Goal: Task Accomplishment & Management: Check status

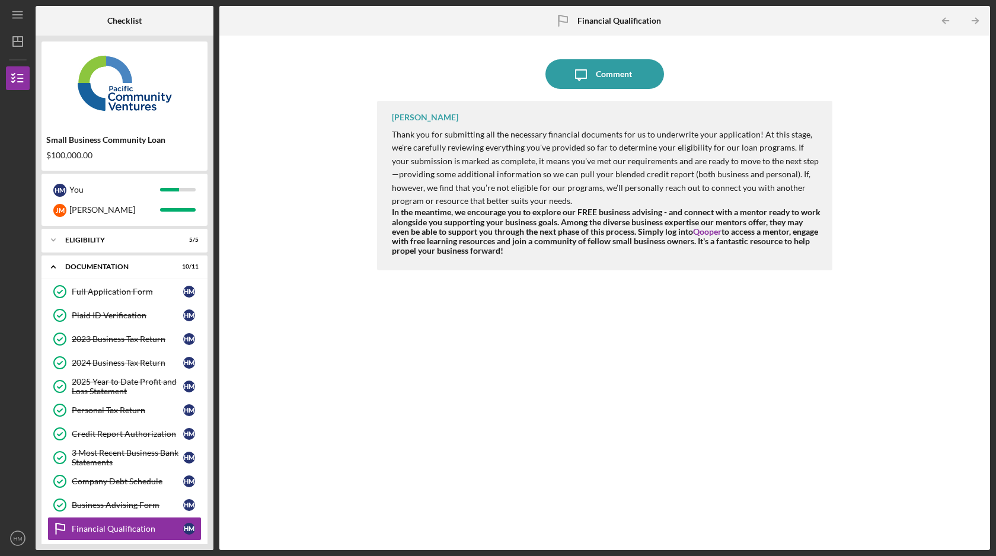
scroll to position [62, 0]
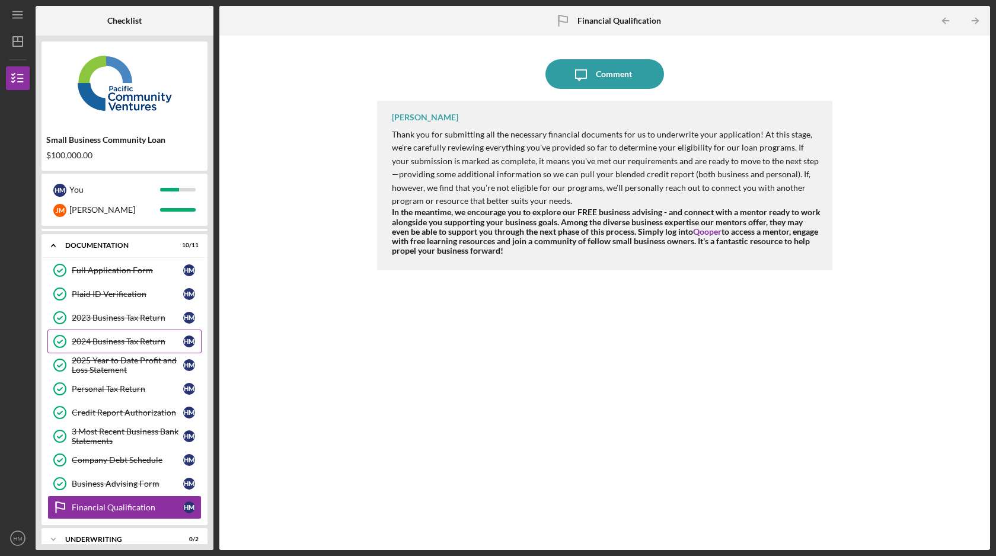
scroll to position [62, 0]
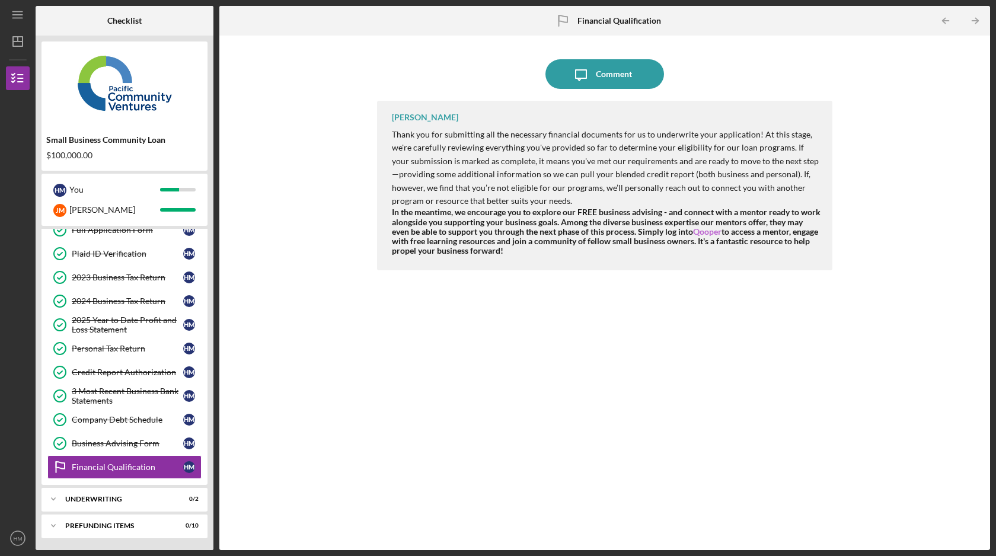
click at [721, 234] on link "Qooper" at bounding box center [707, 231] width 28 height 10
